Goal: Information Seeking & Learning: Learn about a topic

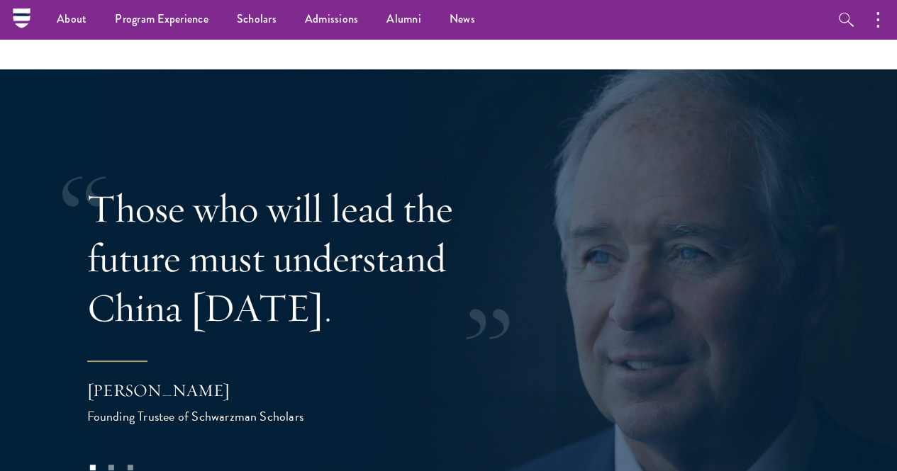
scroll to position [2579, 0]
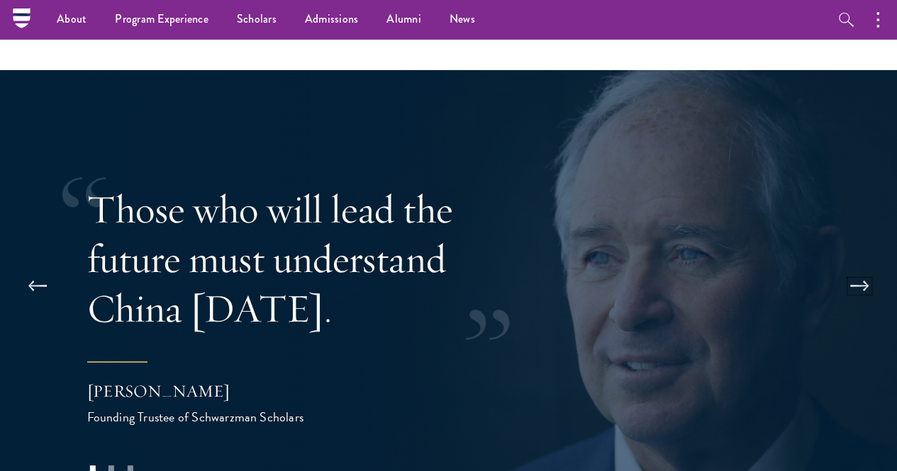
click at [441, 266] on button at bounding box center [859, 286] width 47 height 40
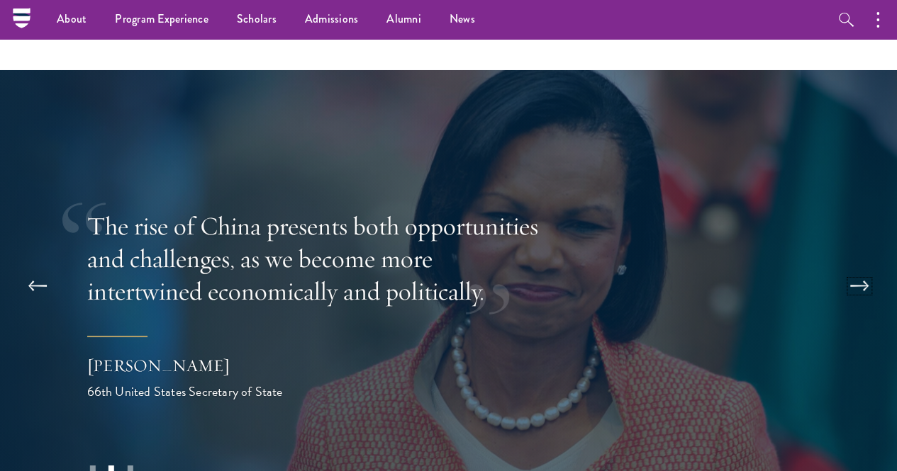
click at [441, 266] on button at bounding box center [859, 286] width 47 height 40
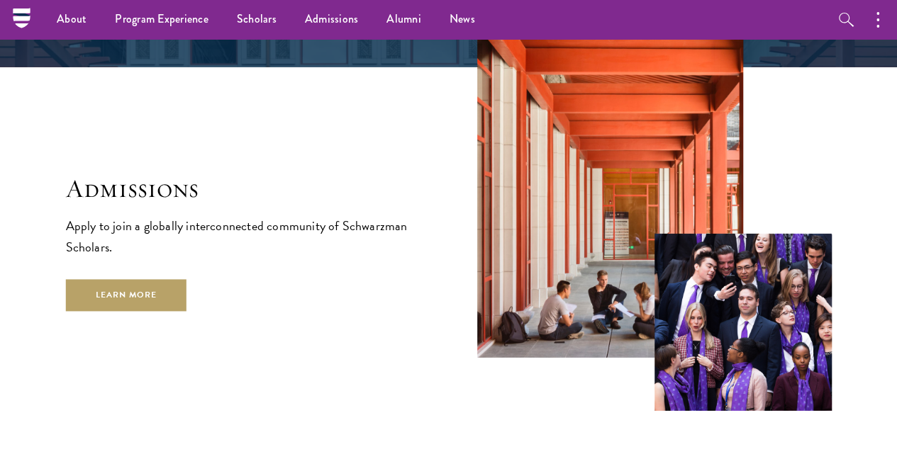
scroll to position [2153, 0]
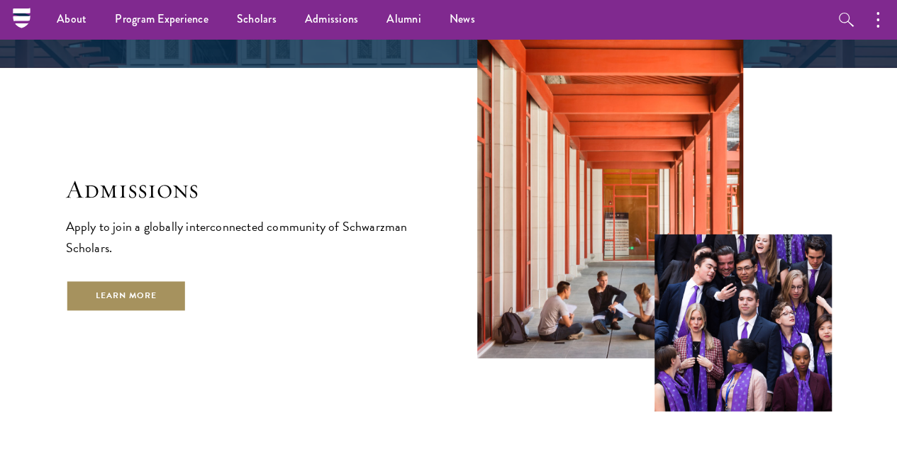
click at [187, 312] on link "Learn More" at bounding box center [126, 296] width 121 height 32
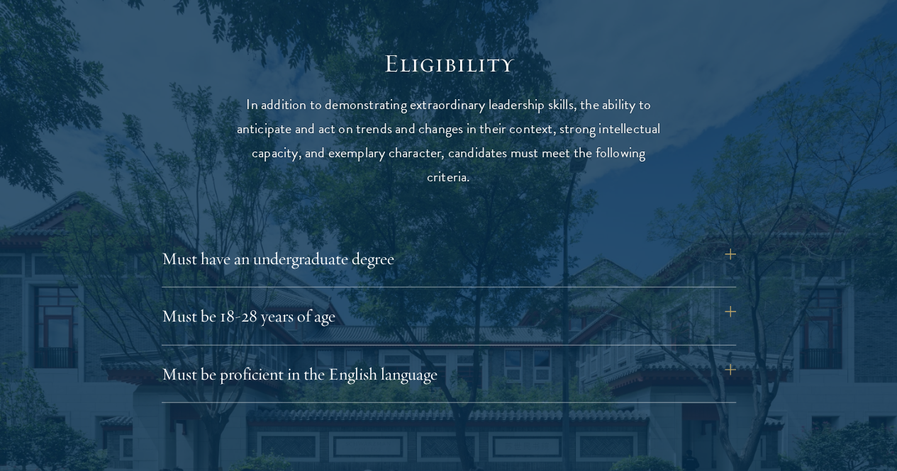
scroll to position [1795, 0]
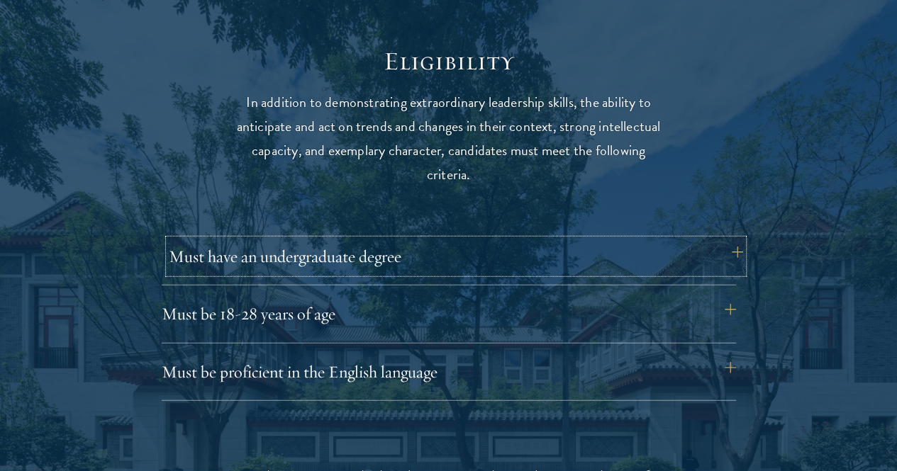
click at [373, 254] on button "Must have an undergraduate degree" at bounding box center [456, 257] width 574 height 34
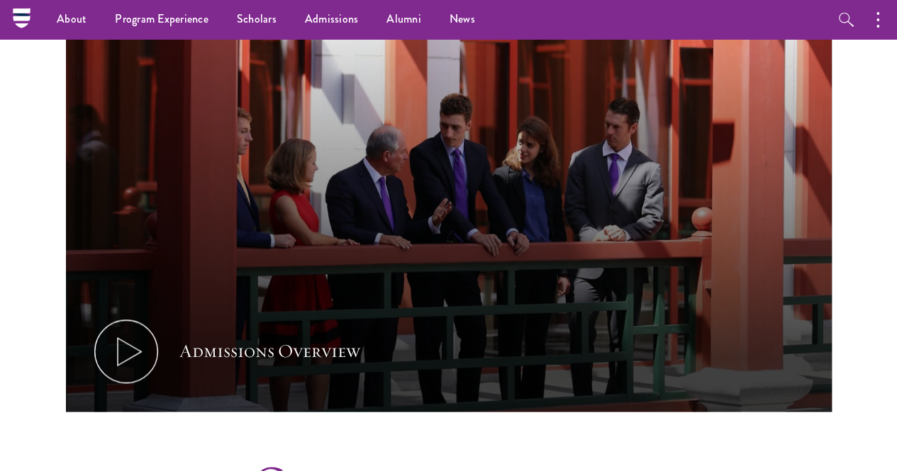
scroll to position [656, 0]
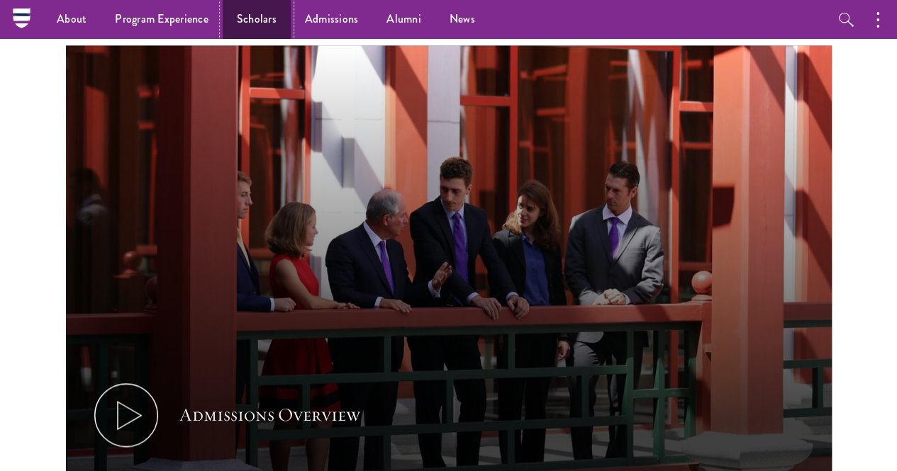
click at [259, 14] on link "Scholars" at bounding box center [257, 19] width 68 height 39
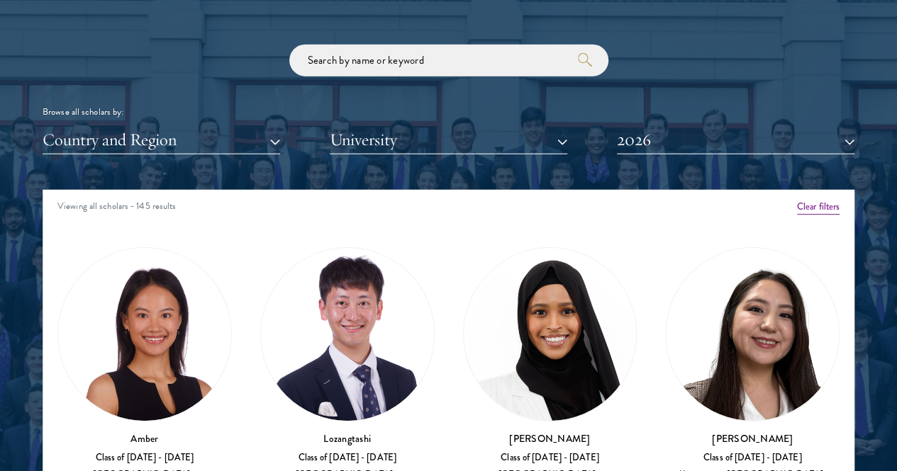
scroll to position [3, 0]
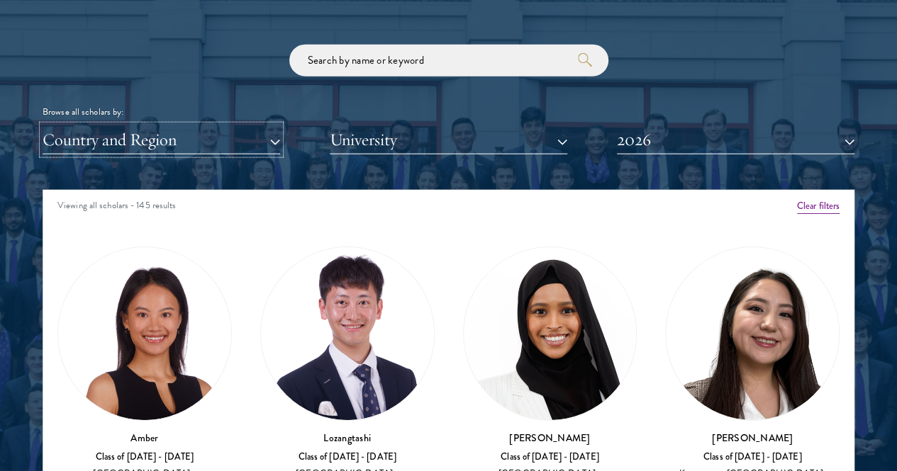
click at [268, 125] on button "Country and Region" at bounding box center [161, 139] width 237 height 29
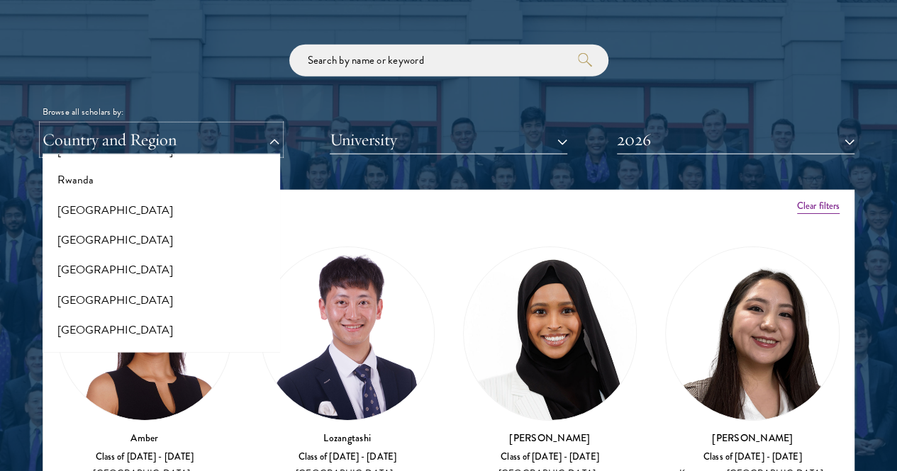
scroll to position [2326, 0]
click at [136, 226] on button "[GEOGRAPHIC_DATA]" at bounding box center [161, 241] width 229 height 30
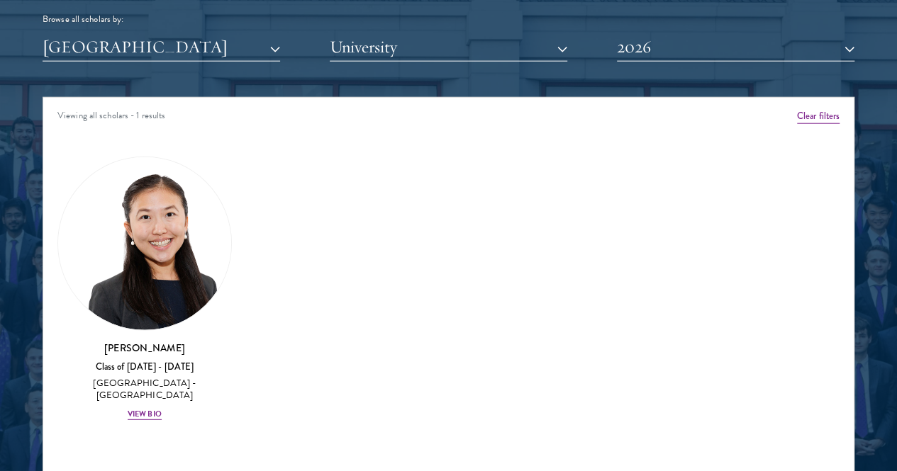
scroll to position [1752, 0]
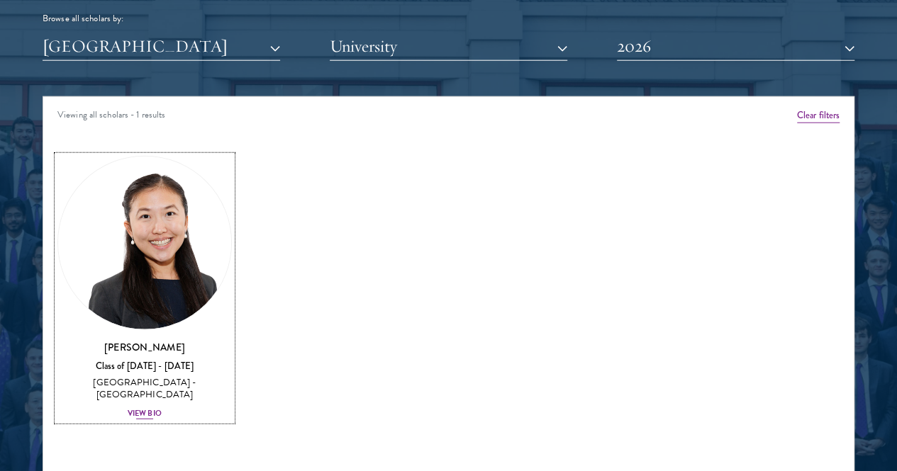
click at [162, 408] on div "View Bio" at bounding box center [145, 413] width 34 height 11
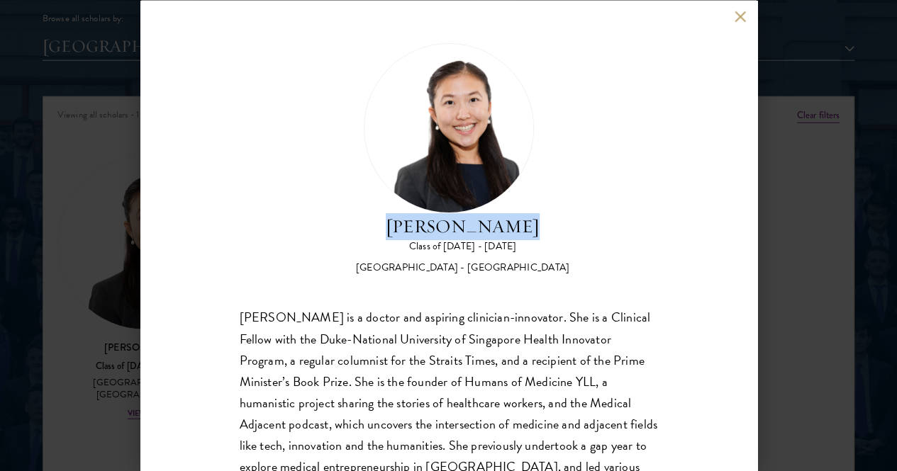
drag, startPoint x: 585, startPoint y: 106, endPoint x: 431, endPoint y: 99, distance: 154.0
click at [431, 99] on div "[PERSON_NAME] Class of [DATE] - [DATE] [GEOGRAPHIC_DATA] - [GEOGRAPHIC_DATA]" at bounding box center [449, 159] width 418 height 232
